Goal: Task Accomplishment & Management: Manage account settings

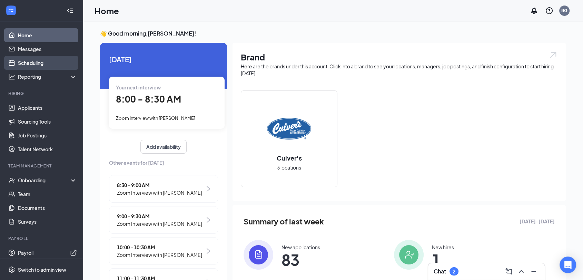
click at [42, 62] on link "Scheduling" at bounding box center [47, 63] width 59 height 14
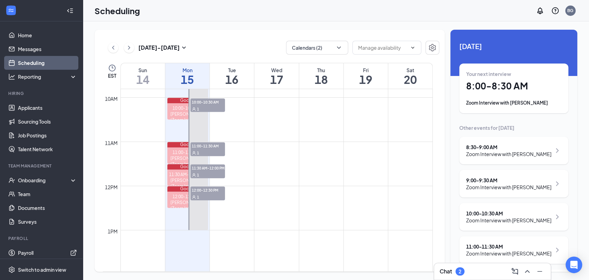
scroll to position [431, 0]
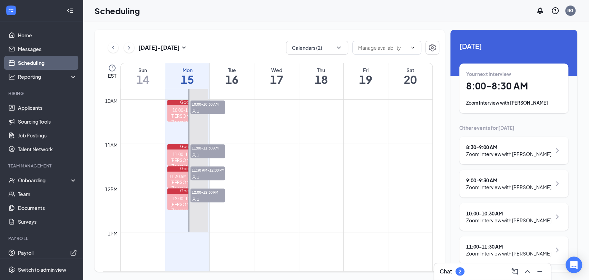
click at [207, 192] on span "12:00-12:30 PM" at bounding box center [207, 191] width 34 height 7
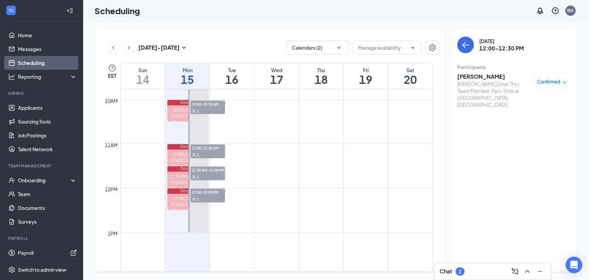
click at [483, 75] on h3 "[PERSON_NAME]" at bounding box center [493, 77] width 72 height 8
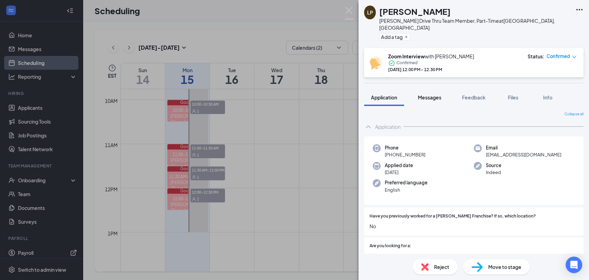
click at [434, 94] on div "Messages" at bounding box center [429, 97] width 23 height 7
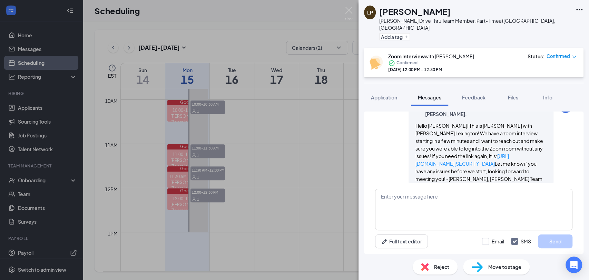
scroll to position [320, 0]
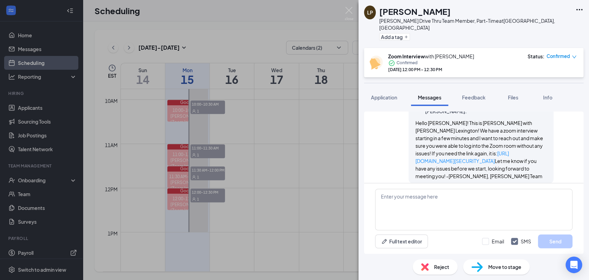
click at [446, 263] on span "Reject" at bounding box center [441, 267] width 15 height 8
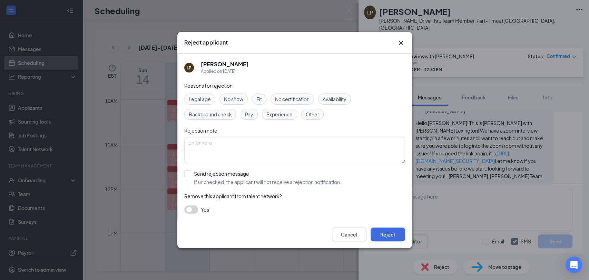
click at [240, 99] on span "No show" at bounding box center [233, 99] width 19 height 8
click at [211, 172] on input "Send rejection message If unchecked, the applicant will not receive a rejection…" at bounding box center [262, 177] width 157 height 15
checkbox input "true"
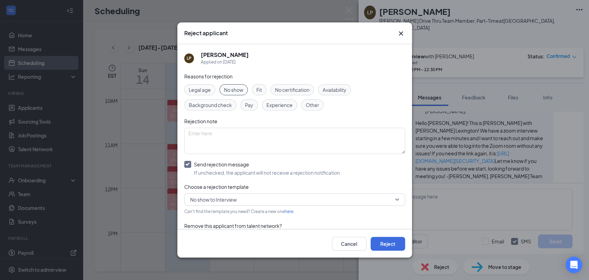
scroll to position [20, 0]
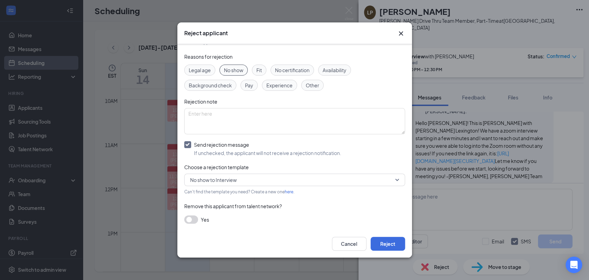
click at [193, 217] on button "button" at bounding box center [191, 219] width 14 height 8
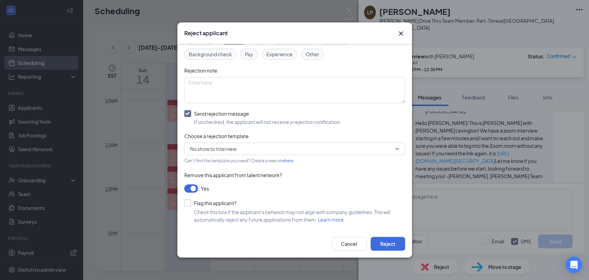
click at [217, 204] on input "Flag this applicant?" at bounding box center [210, 202] width 52 height 7
checkbox input "true"
click at [385, 247] on button "Reject" at bounding box center [387, 244] width 34 height 14
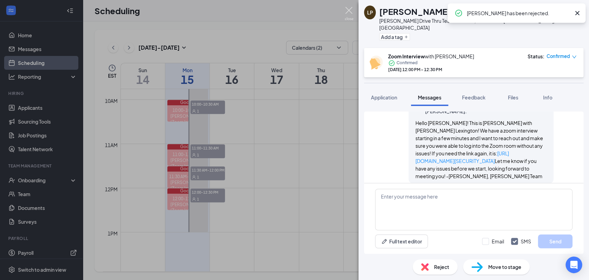
click at [347, 11] on img at bounding box center [348, 13] width 9 height 13
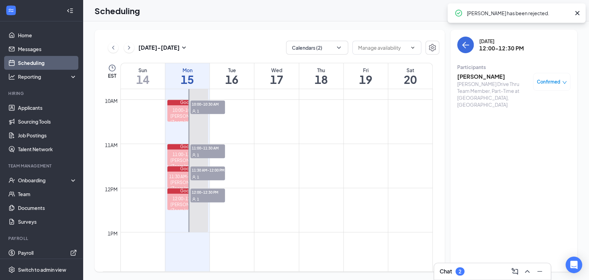
click at [200, 172] on span "11:30 AM-12:00 PM" at bounding box center [207, 169] width 34 height 7
click at [205, 146] on span "11:00-11:30 AM" at bounding box center [207, 147] width 34 height 7
click at [474, 78] on h3 "[PERSON_NAME]" at bounding box center [493, 77] width 72 height 8
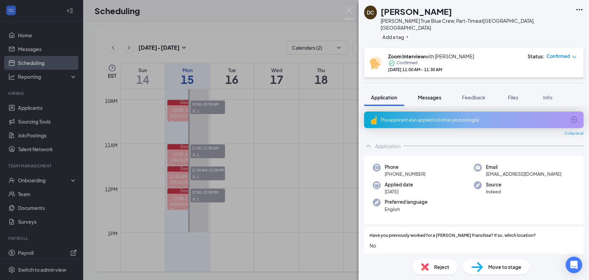
click at [429, 94] on span "Messages" at bounding box center [429, 97] width 23 height 6
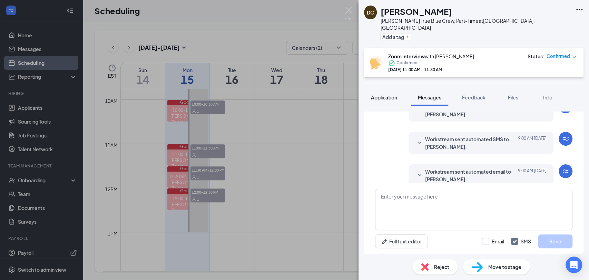
scroll to position [243, 0]
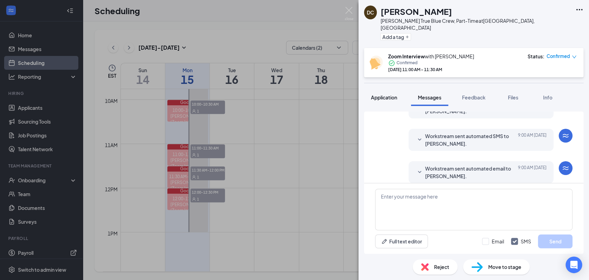
click at [392, 94] on span "Application" at bounding box center [384, 97] width 26 height 6
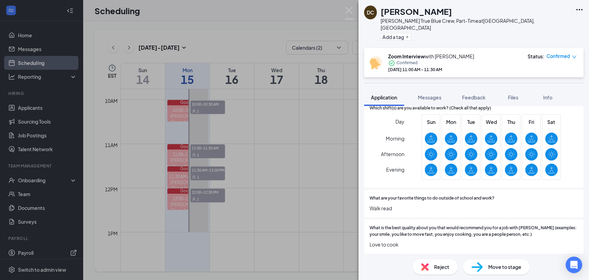
scroll to position [420, 0]
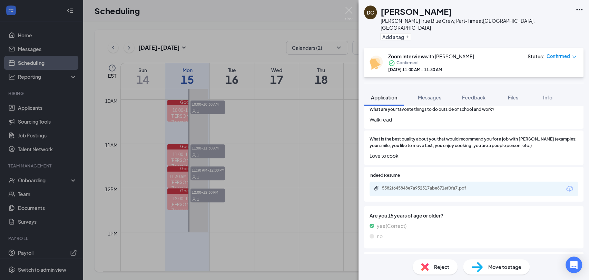
click at [444, 269] on span "Reject" at bounding box center [441, 267] width 15 height 8
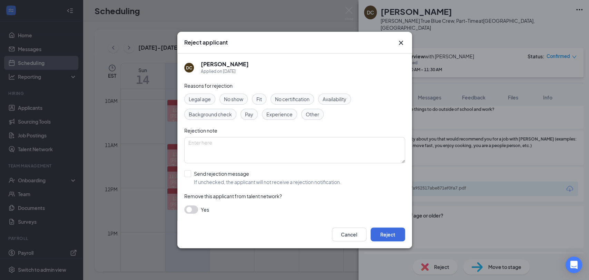
click at [234, 103] on div "No show" at bounding box center [233, 98] width 28 height 11
click at [210, 173] on input "Send rejection message If unchecked, the applicant will not receive a rejection…" at bounding box center [262, 177] width 157 height 15
checkbox input "true"
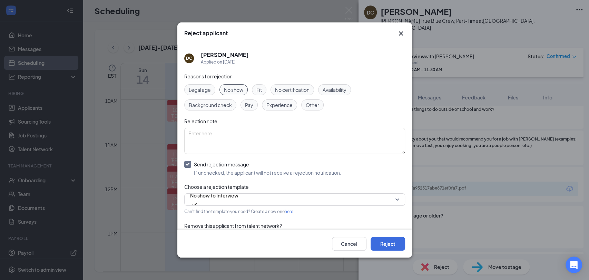
scroll to position [20, 0]
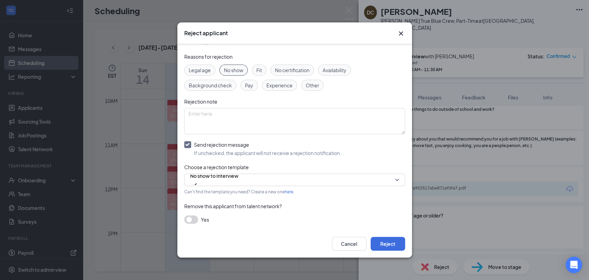
click at [194, 220] on button "button" at bounding box center [191, 219] width 14 height 8
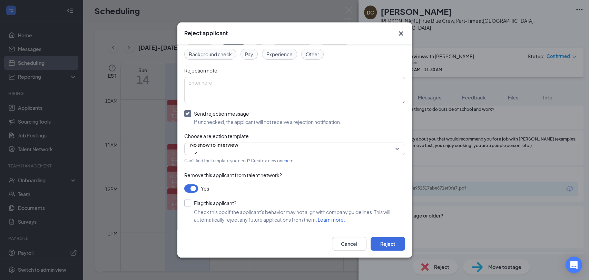
click at [210, 201] on input "Flag this applicant?" at bounding box center [210, 202] width 52 height 7
checkbox input "true"
click at [391, 242] on button "Reject" at bounding box center [387, 244] width 34 height 14
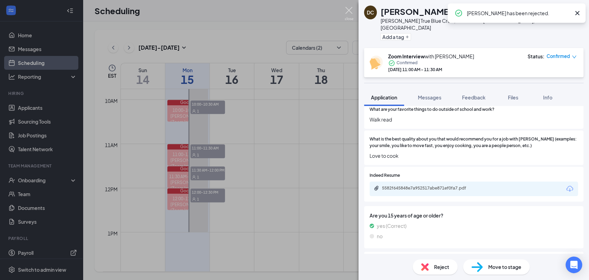
click at [349, 7] on img at bounding box center [348, 13] width 9 height 13
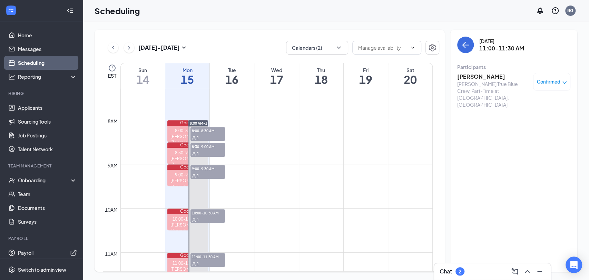
scroll to position [320, 0]
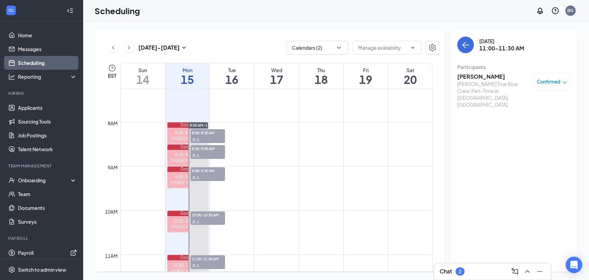
click at [206, 173] on span "9:00-9:30 AM" at bounding box center [207, 170] width 34 height 7
click at [205, 145] on span "8:30-9:00 AM" at bounding box center [207, 148] width 34 height 7
click at [204, 136] on div "1" at bounding box center [207, 139] width 34 height 7
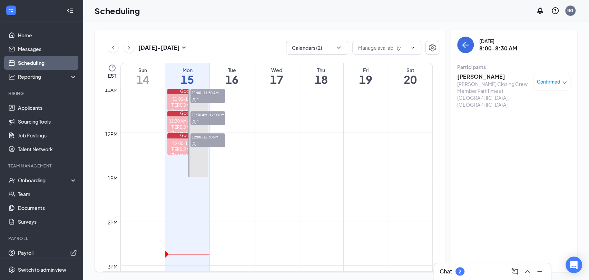
scroll to position [482, 0]
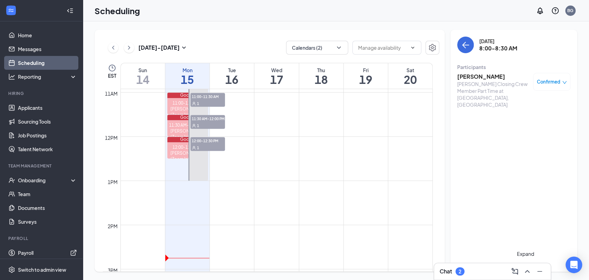
click at [526, 271] on icon "ChevronUp" at bounding box center [527, 271] width 8 height 8
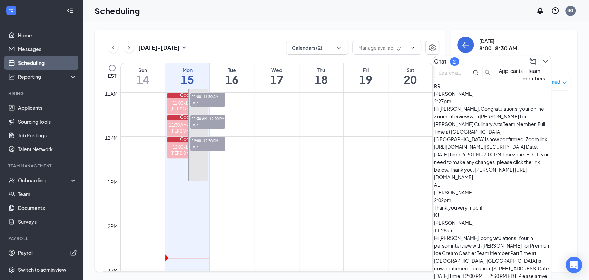
click at [487, 123] on div "Hi [PERSON_NAME]. Congratulations, your online Zoom interview with [PERSON_NAME…" at bounding box center [492, 143] width 117 height 76
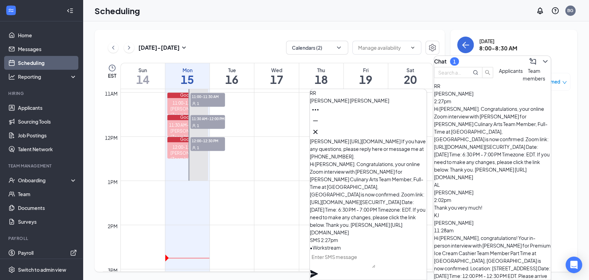
click at [480, 181] on div "AL [PERSON_NAME] 2:02pm Thank you very much!" at bounding box center [492, 196] width 117 height 30
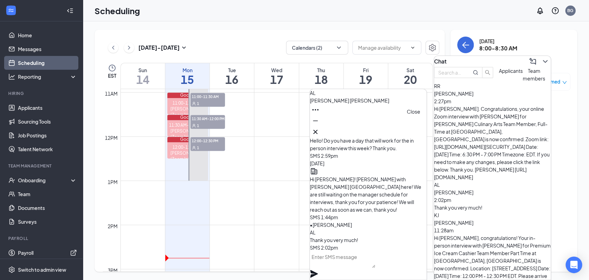
click at [317, 130] on icon "Cross" at bounding box center [315, 132] width 4 height 4
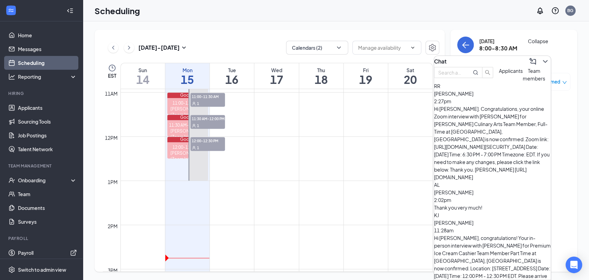
click at [543, 59] on button at bounding box center [544, 61] width 11 height 11
